Goal: Task Accomplishment & Management: Manage account settings

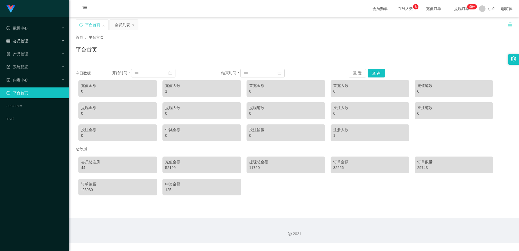
click at [24, 39] on span "会员管理" at bounding box center [17, 41] width 22 height 4
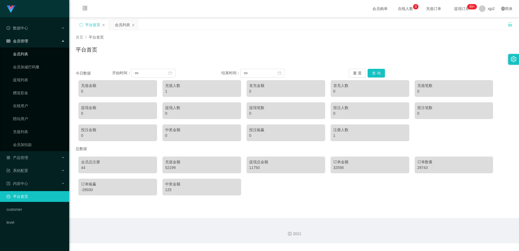
click at [21, 54] on link "会员列表" at bounding box center [39, 54] width 52 height 11
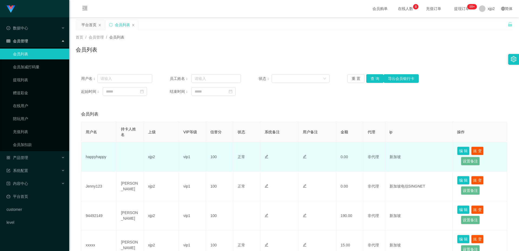
click at [92, 158] on td "happyhappy" at bounding box center [98, 156] width 35 height 29
copy td "happyhappy"
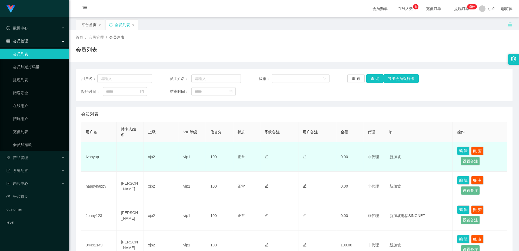
click at [92, 158] on td "Ivanyap" at bounding box center [98, 156] width 35 height 29
copy td "Ivanyap"
